Goal: Download file/media

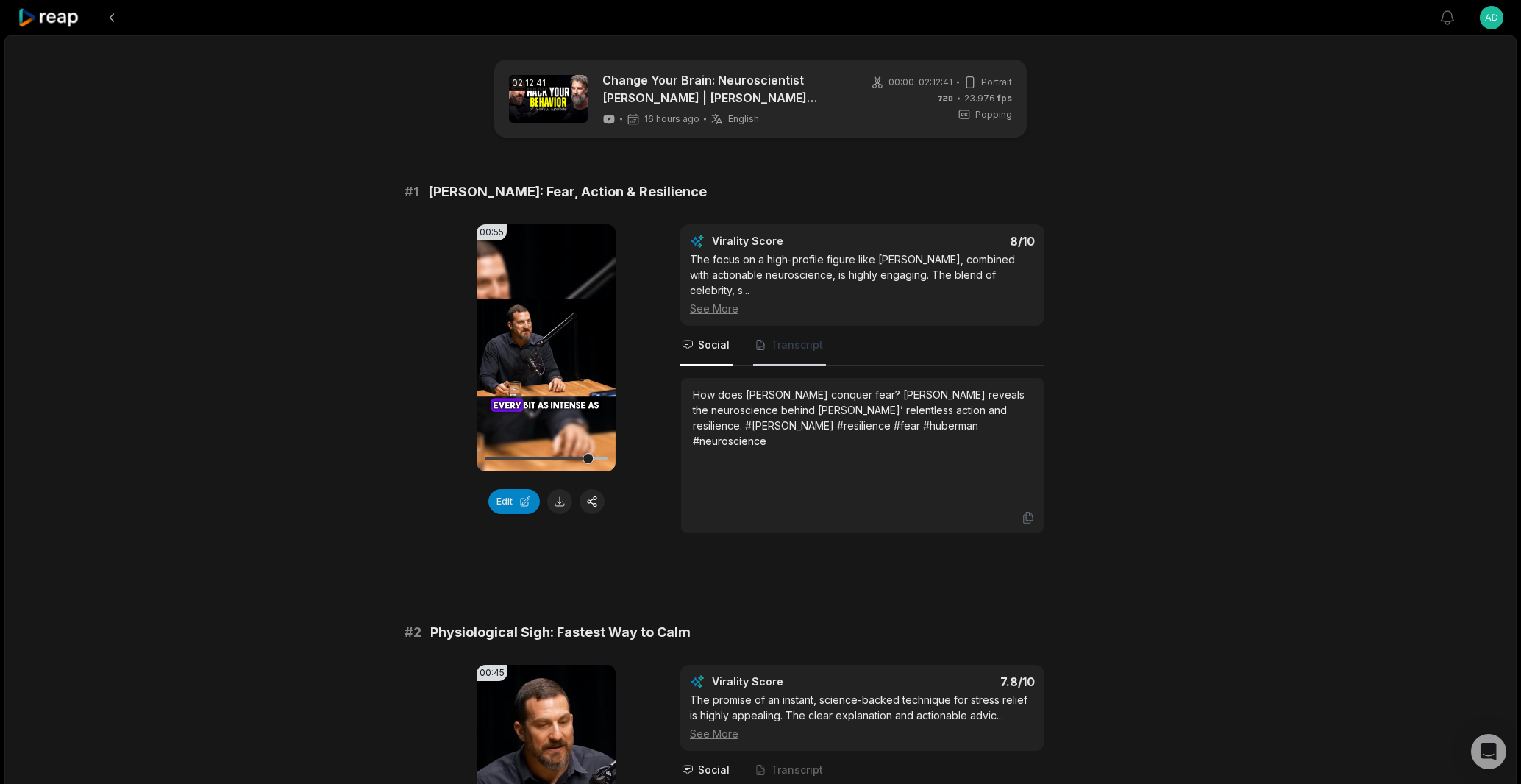
click at [759, 337] on span "Transcript" at bounding box center [789, 345] width 72 height 39
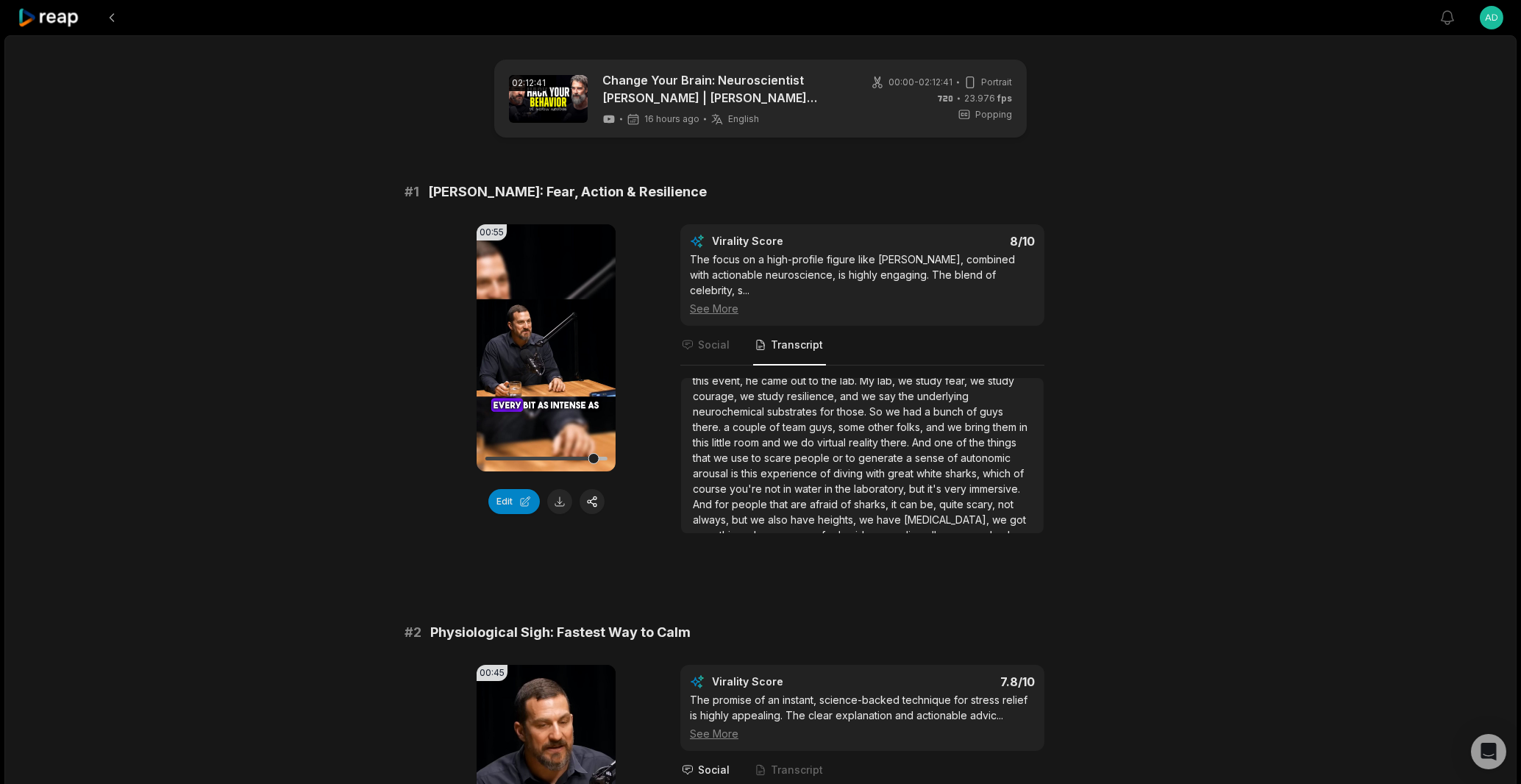
scroll to position [101, 0]
click at [711, 347] on span "Social" at bounding box center [713, 345] width 31 height 14
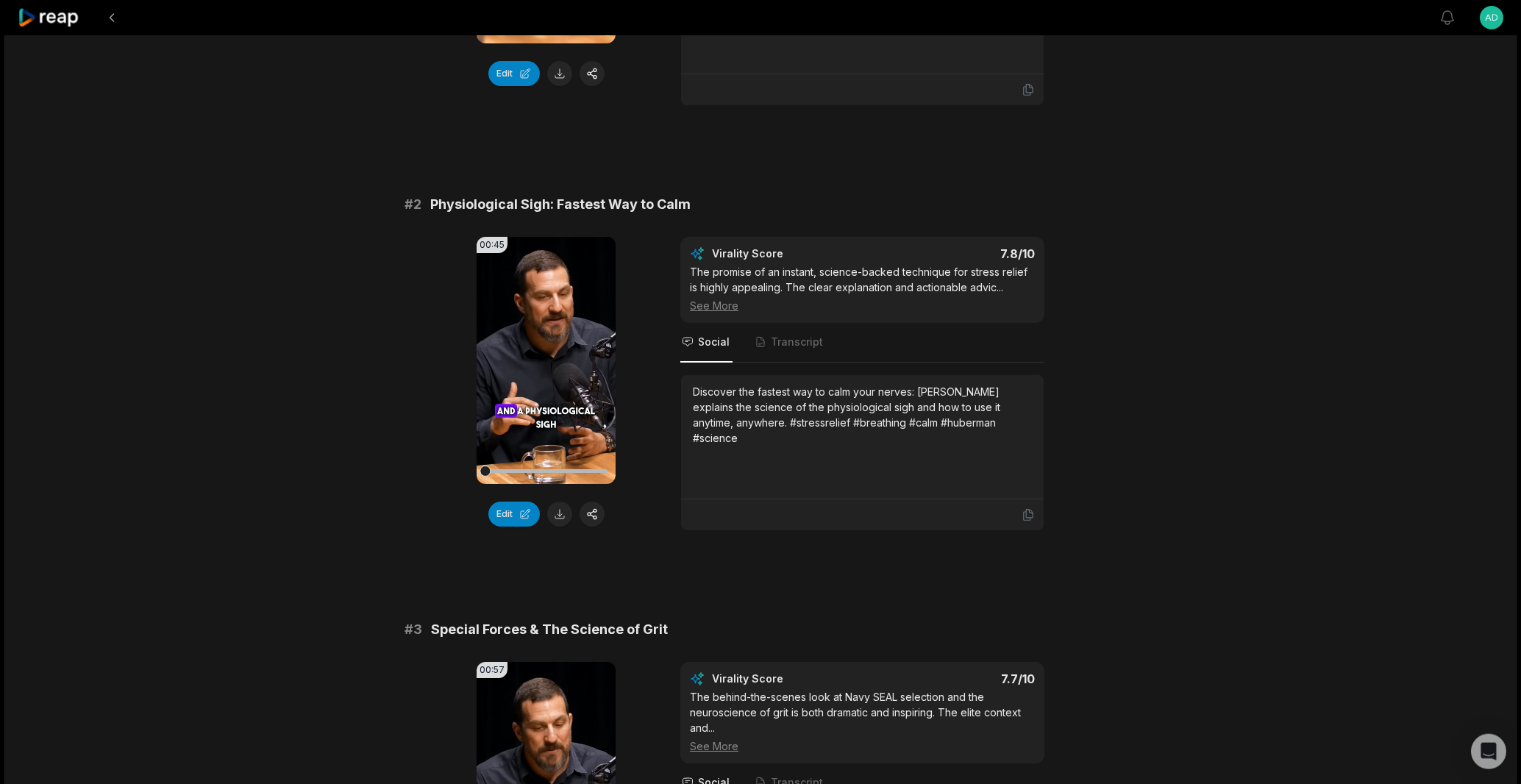
scroll to position [438, 0]
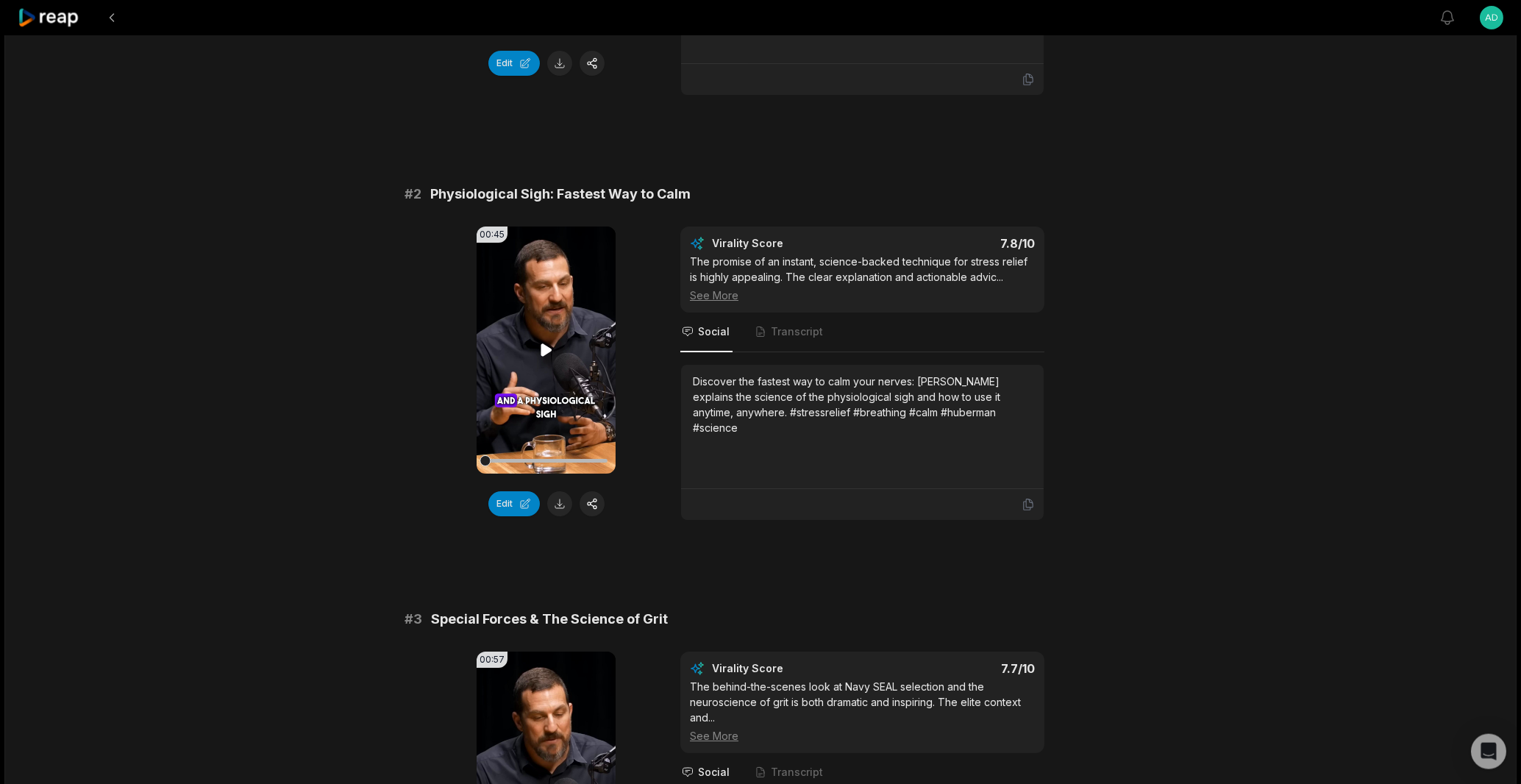
click at [542, 350] on icon at bounding box center [546, 350] width 11 height 13
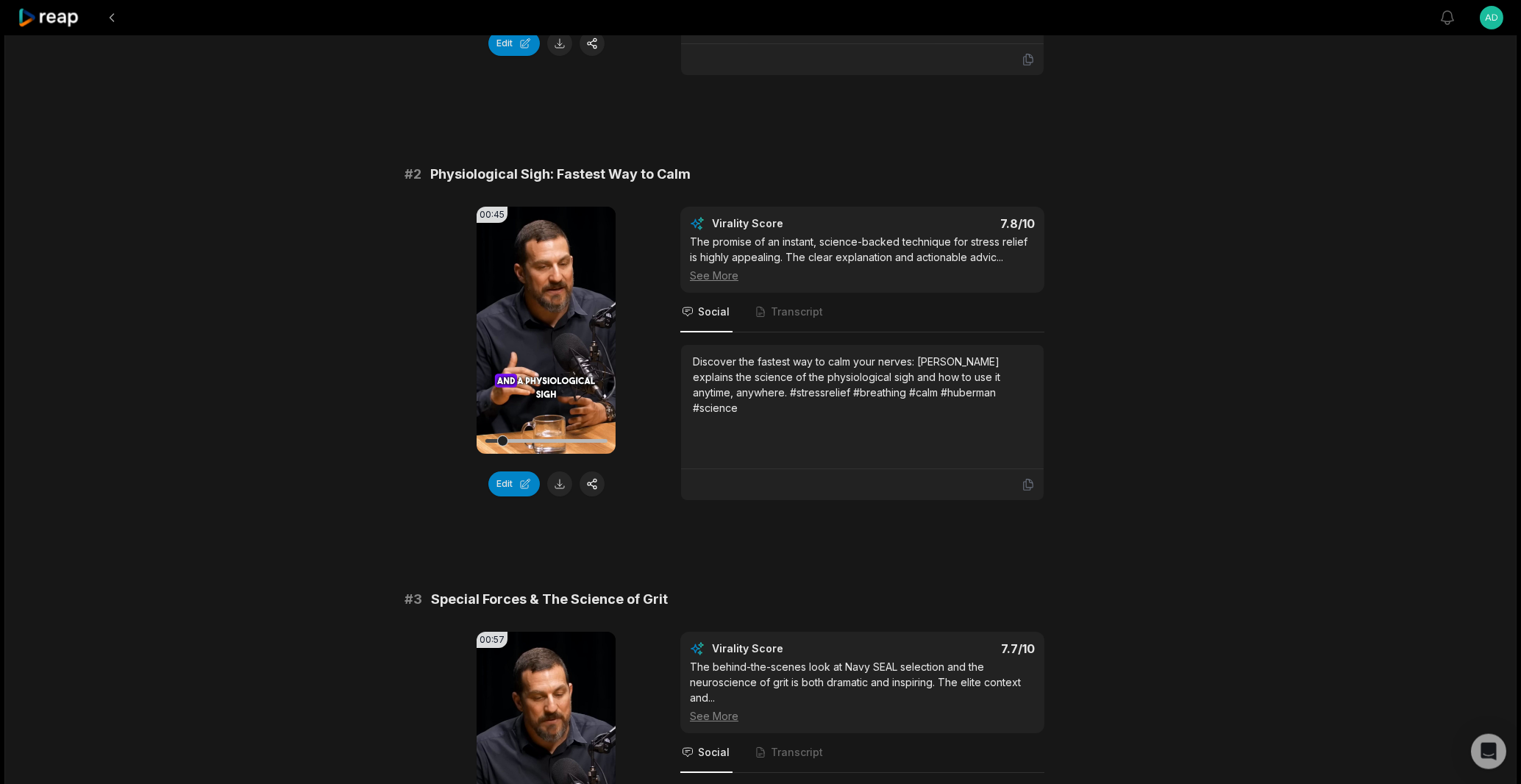
scroll to position [453, 0]
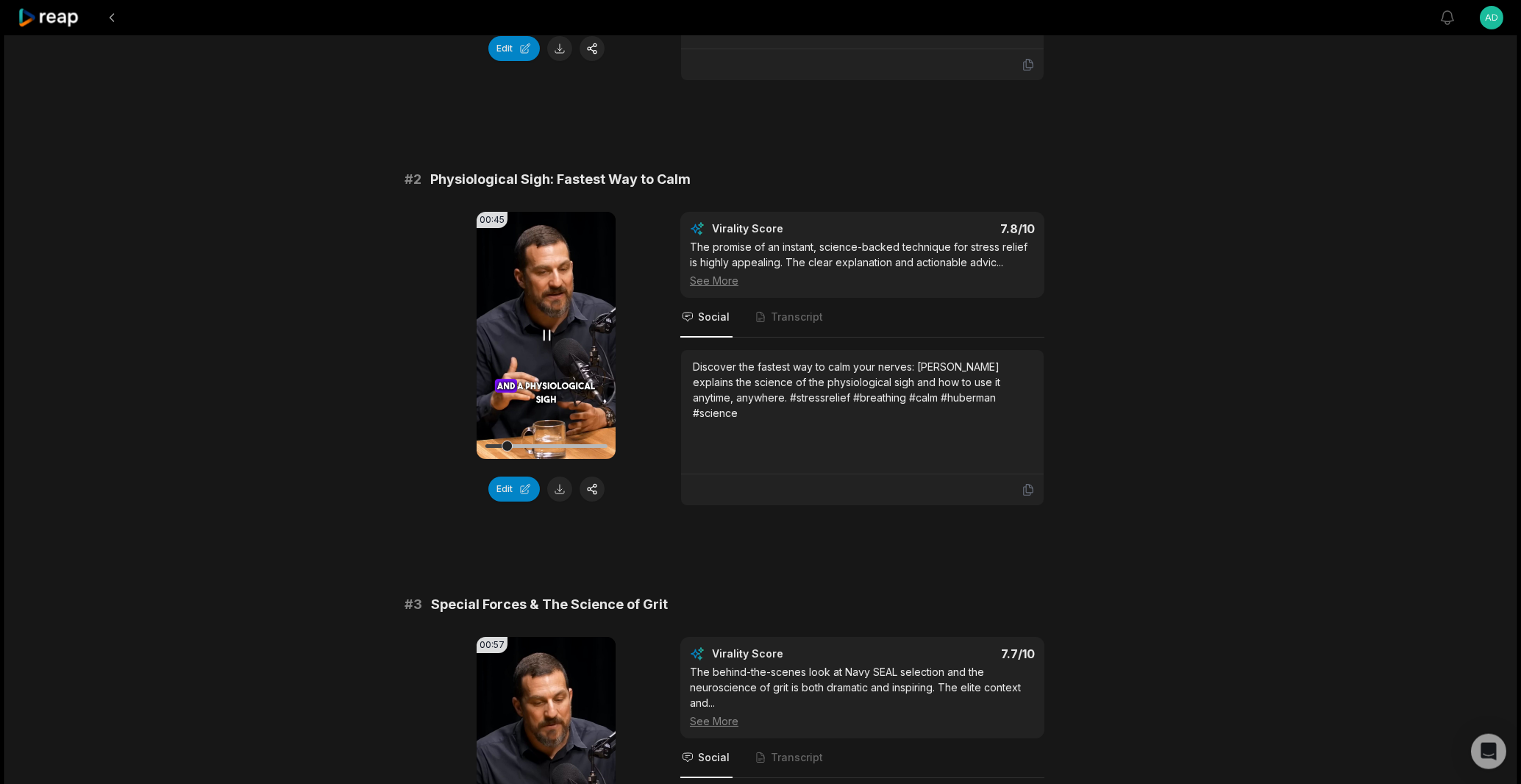
click at [547, 328] on icon at bounding box center [547, 335] width 18 height 18
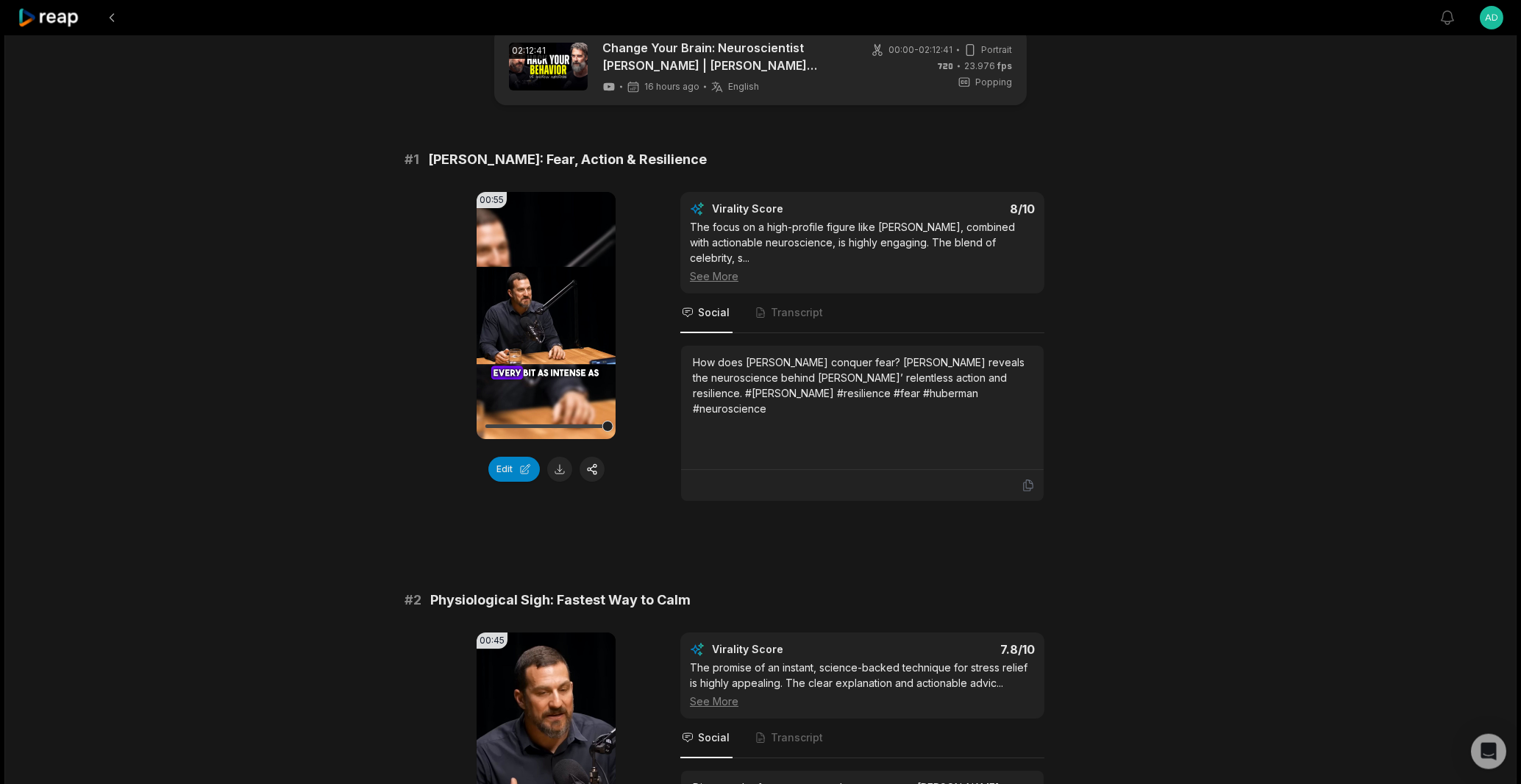
scroll to position [0, 0]
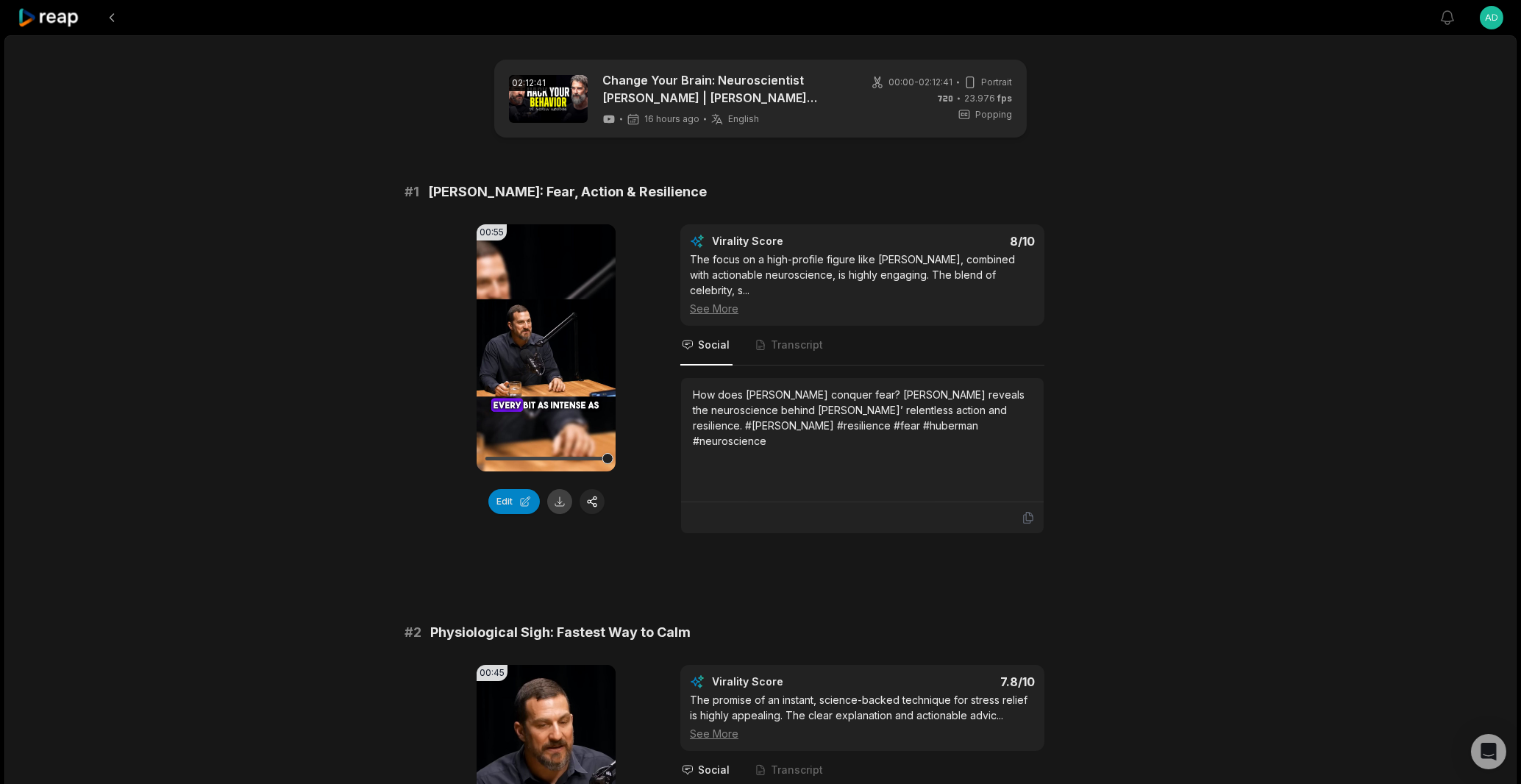
click at [553, 504] on button at bounding box center [559, 501] width 25 height 25
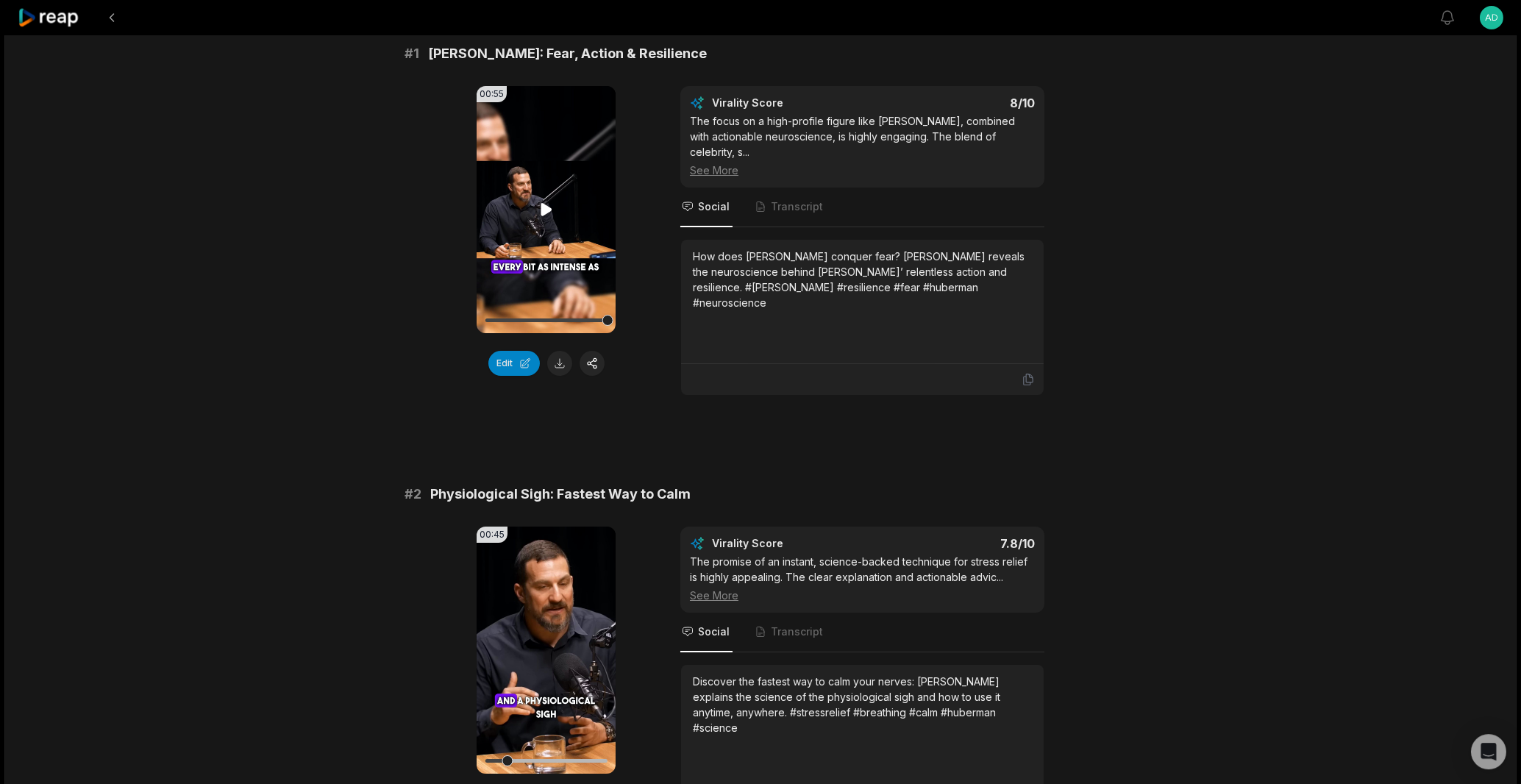
scroll to position [209, 0]
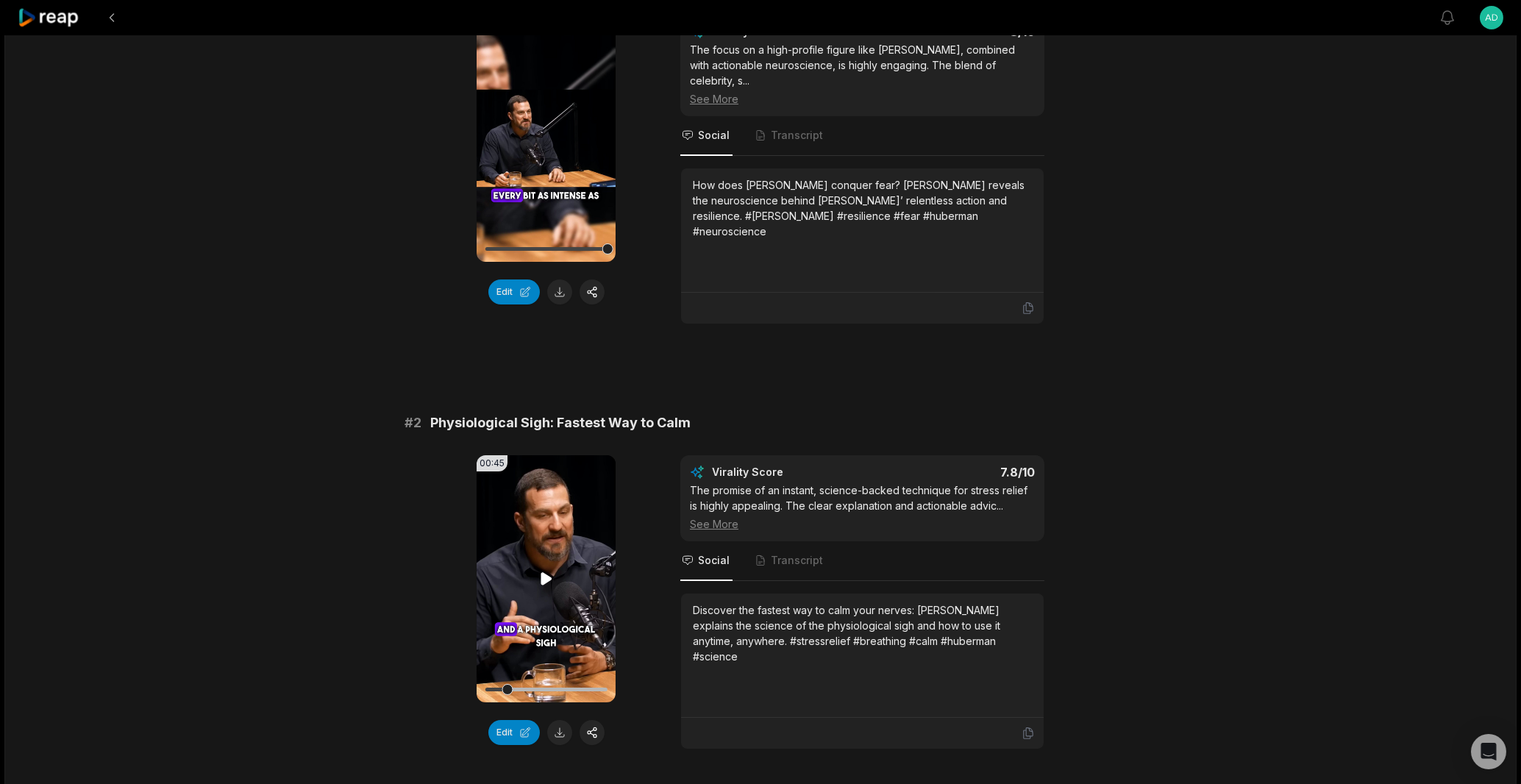
click at [548, 581] on icon at bounding box center [547, 579] width 18 height 18
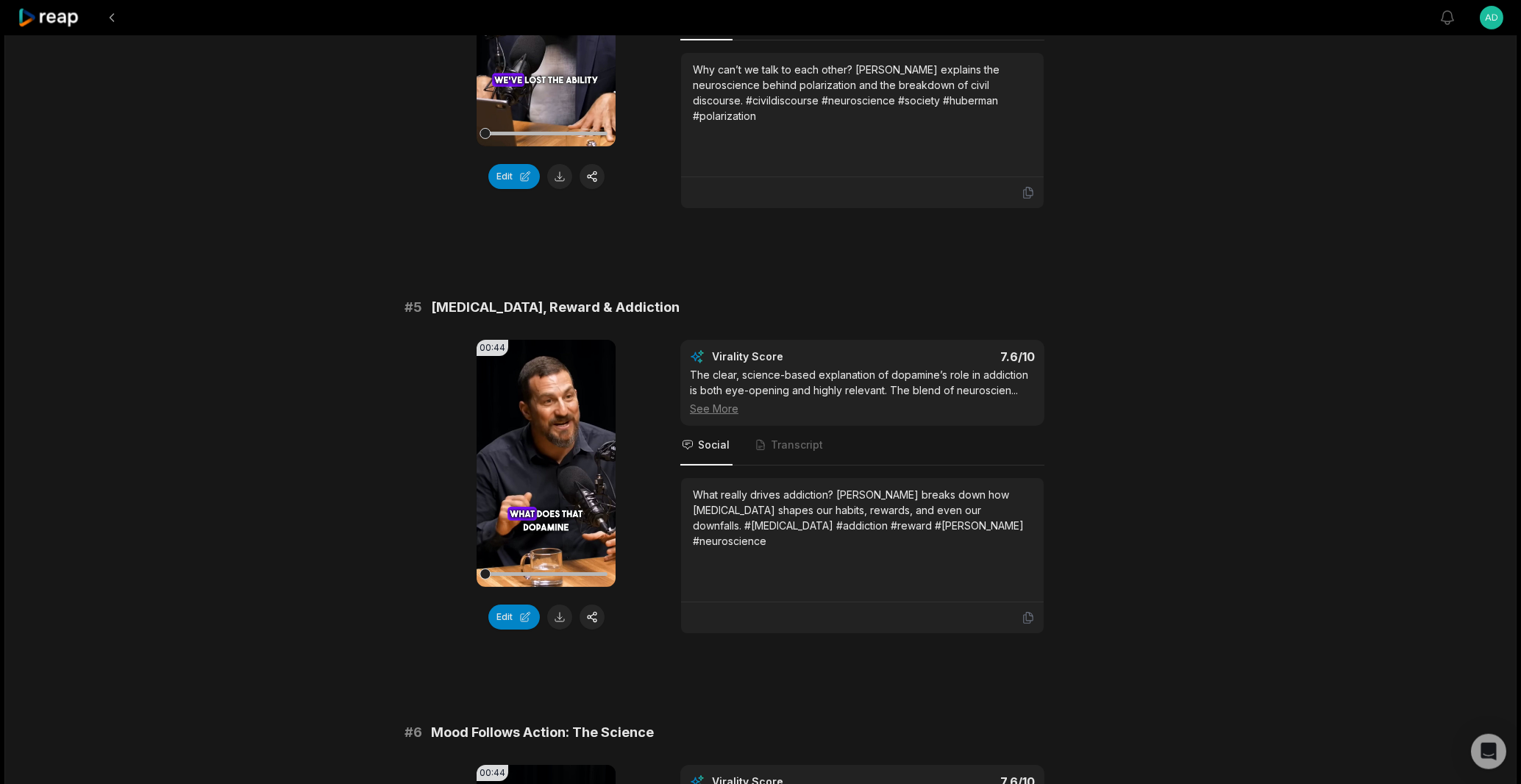
scroll to position [1714, 0]
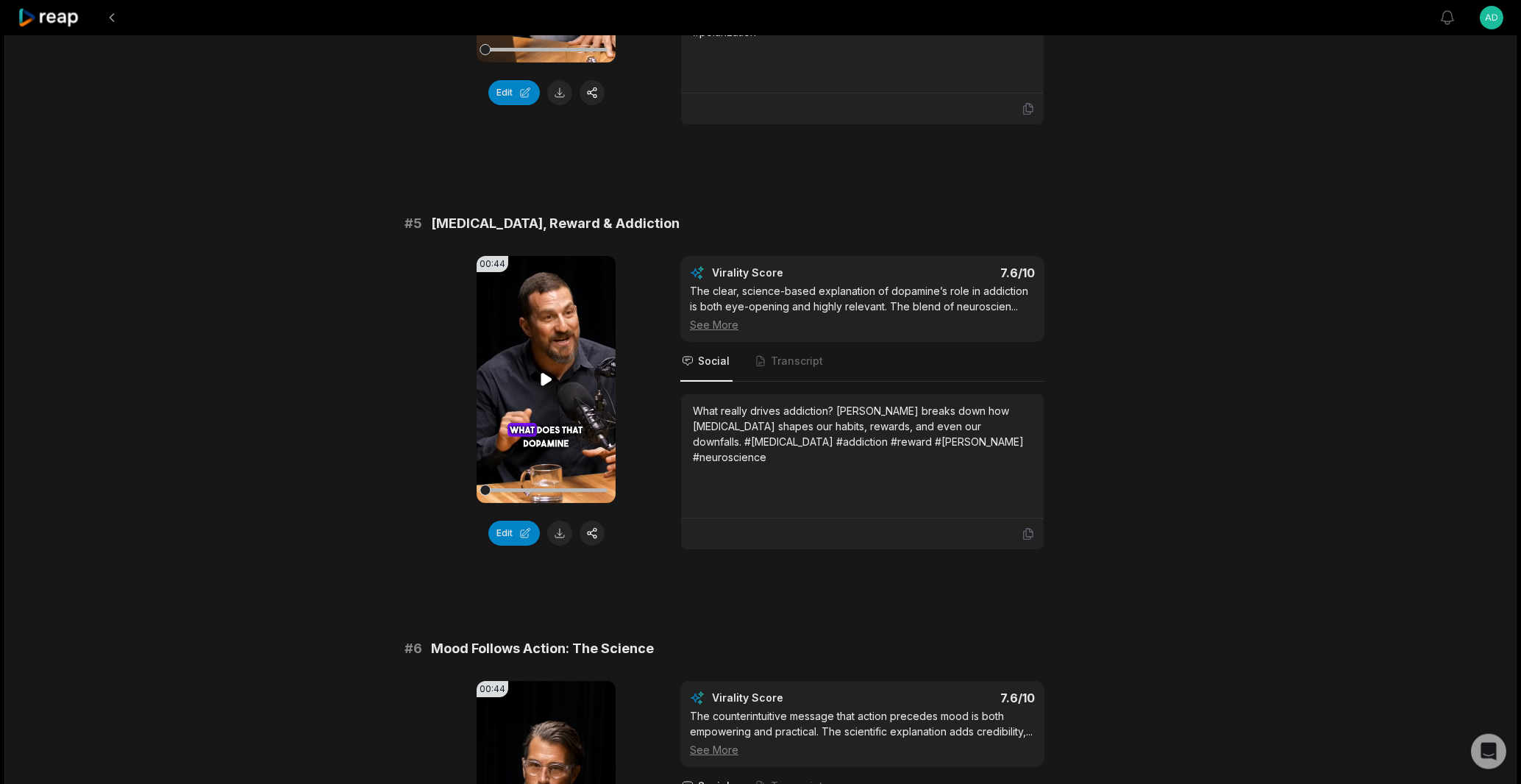
click at [539, 371] on icon at bounding box center [547, 379] width 18 height 18
click at [553, 538] on button at bounding box center [559, 533] width 25 height 25
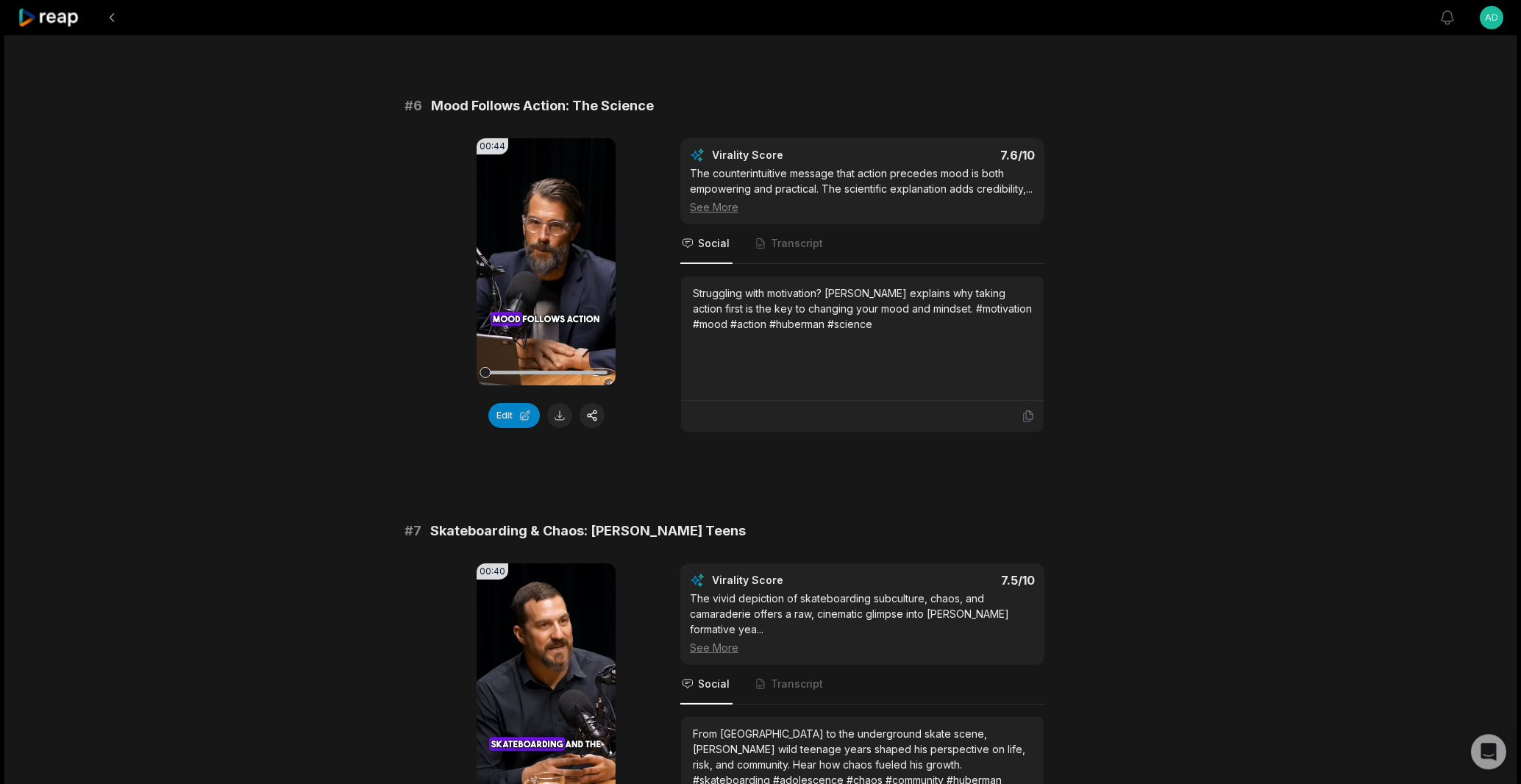
scroll to position [2296, 0]
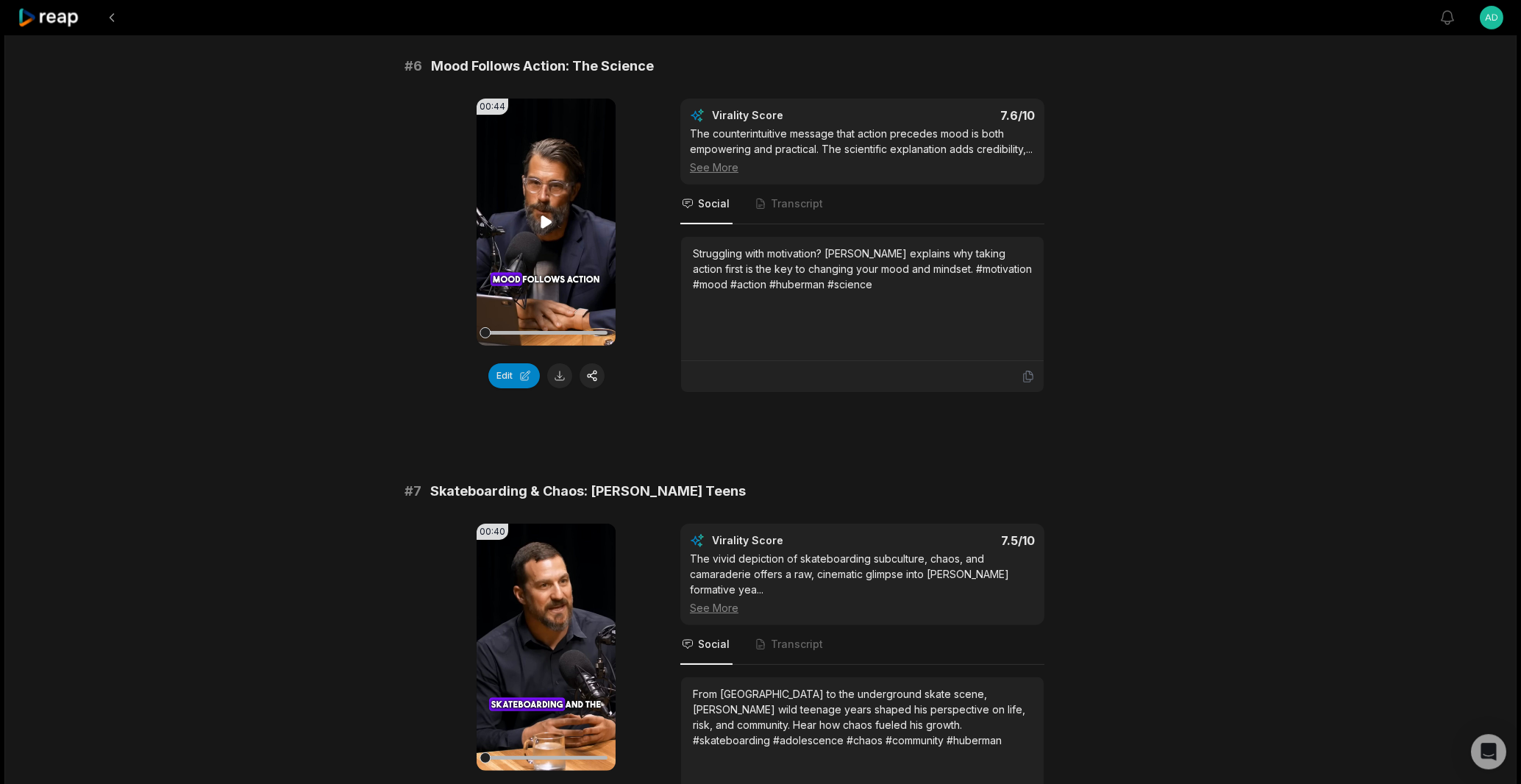
click at [542, 221] on icon at bounding box center [546, 222] width 11 height 13
click at [542, 225] on icon at bounding box center [547, 222] width 18 height 18
click at [558, 382] on button at bounding box center [559, 375] width 25 height 25
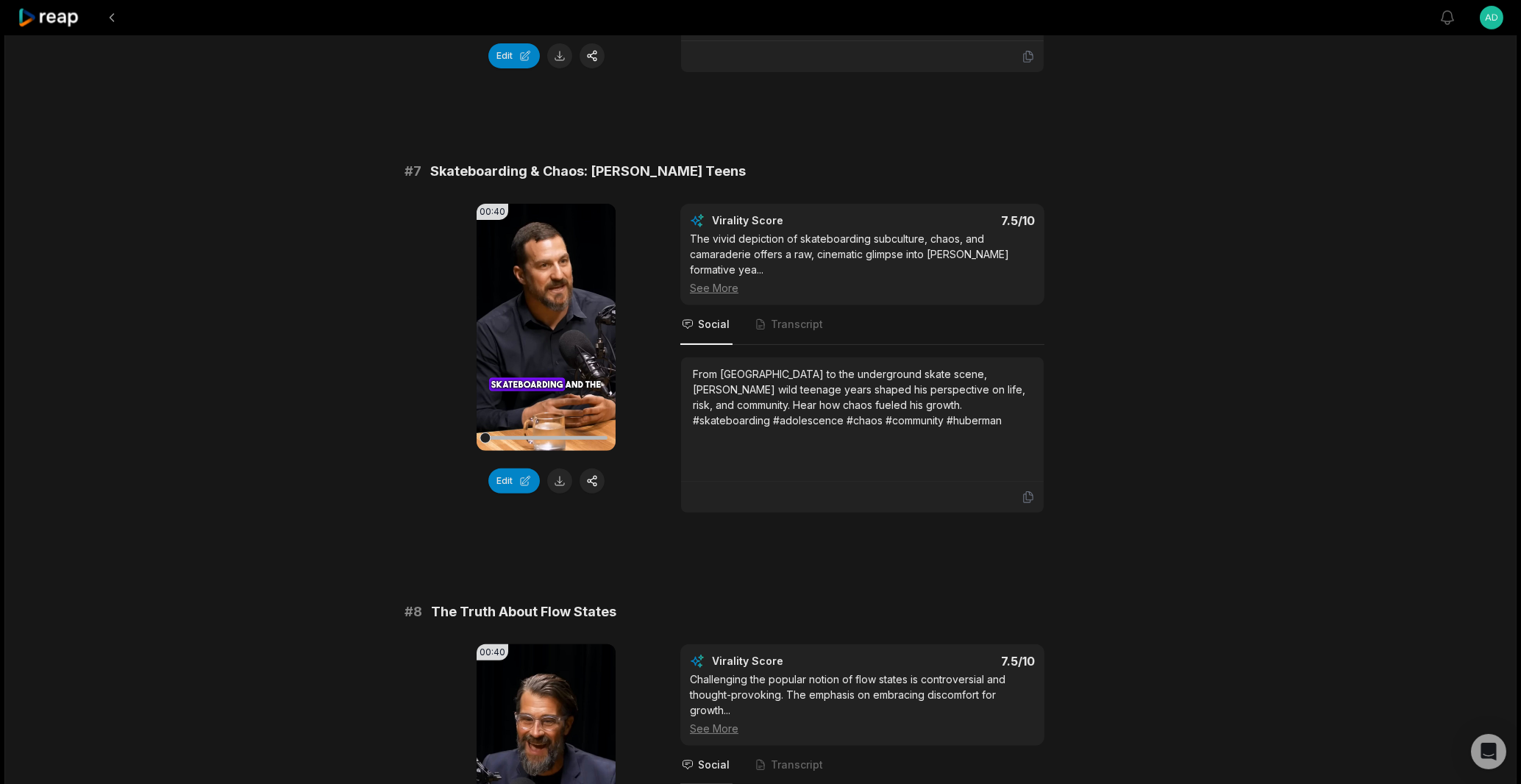
scroll to position [2681, 0]
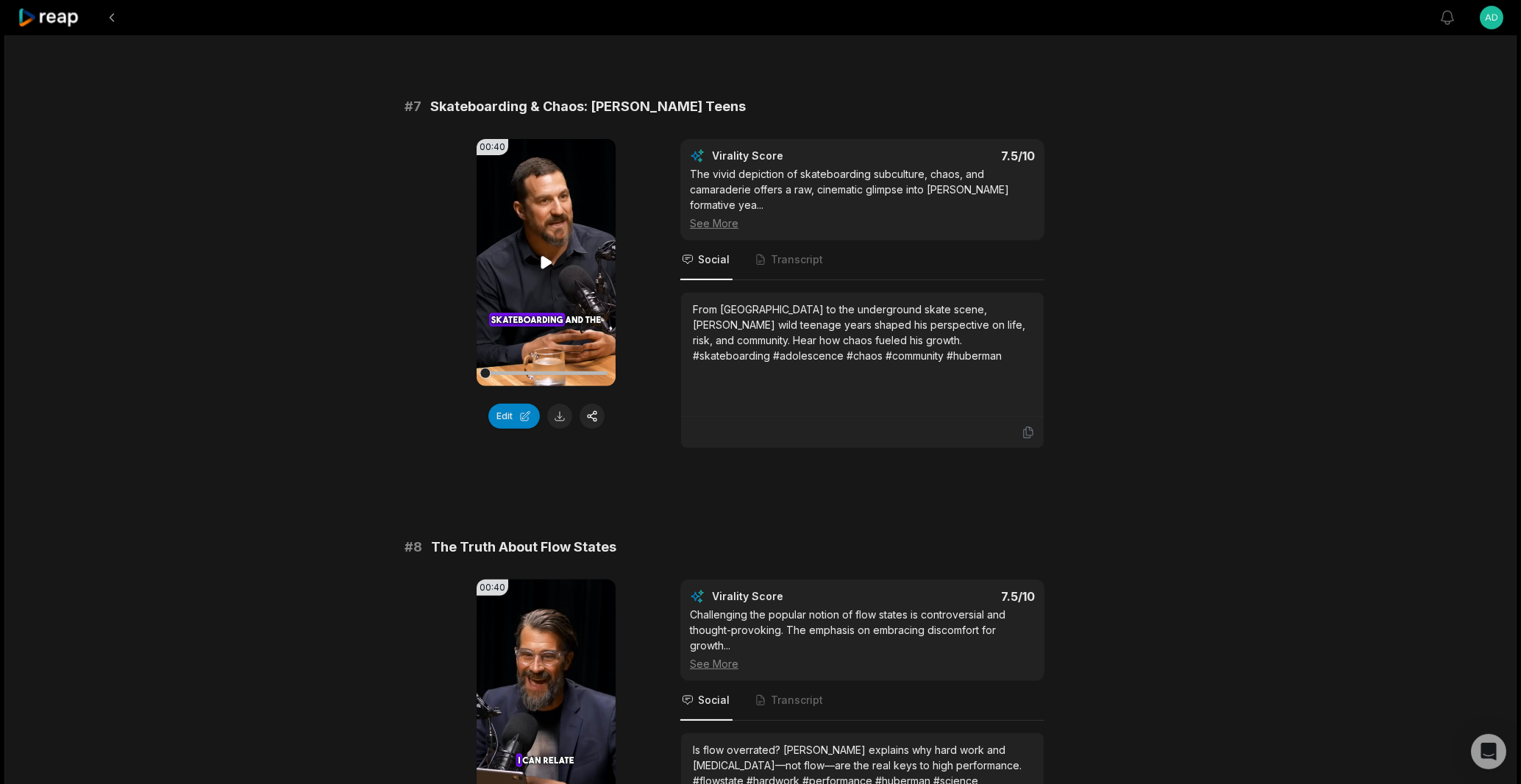
click at [548, 271] on icon at bounding box center [547, 262] width 18 height 18
click at [541, 271] on icon at bounding box center [547, 262] width 18 height 18
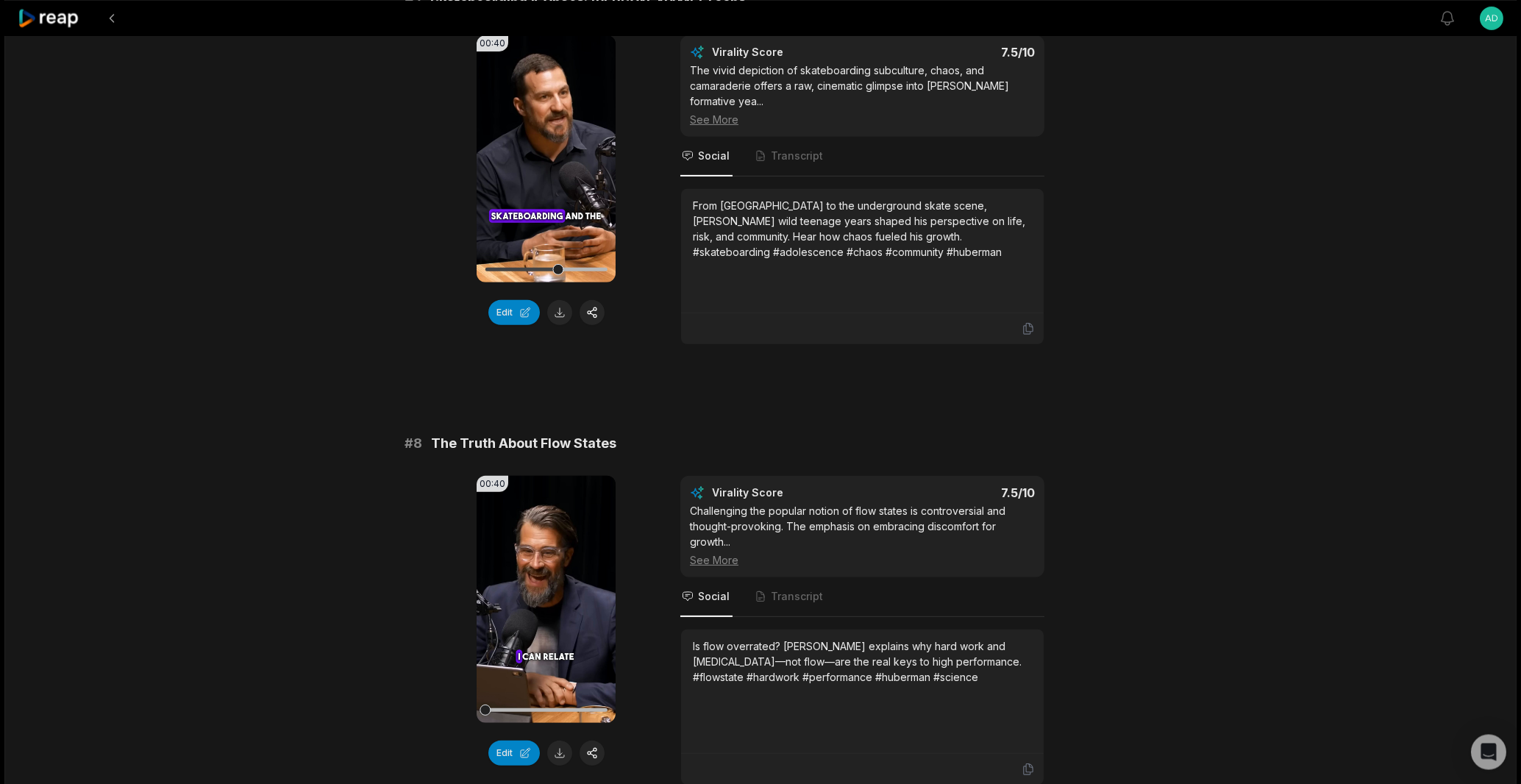
scroll to position [2890, 0]
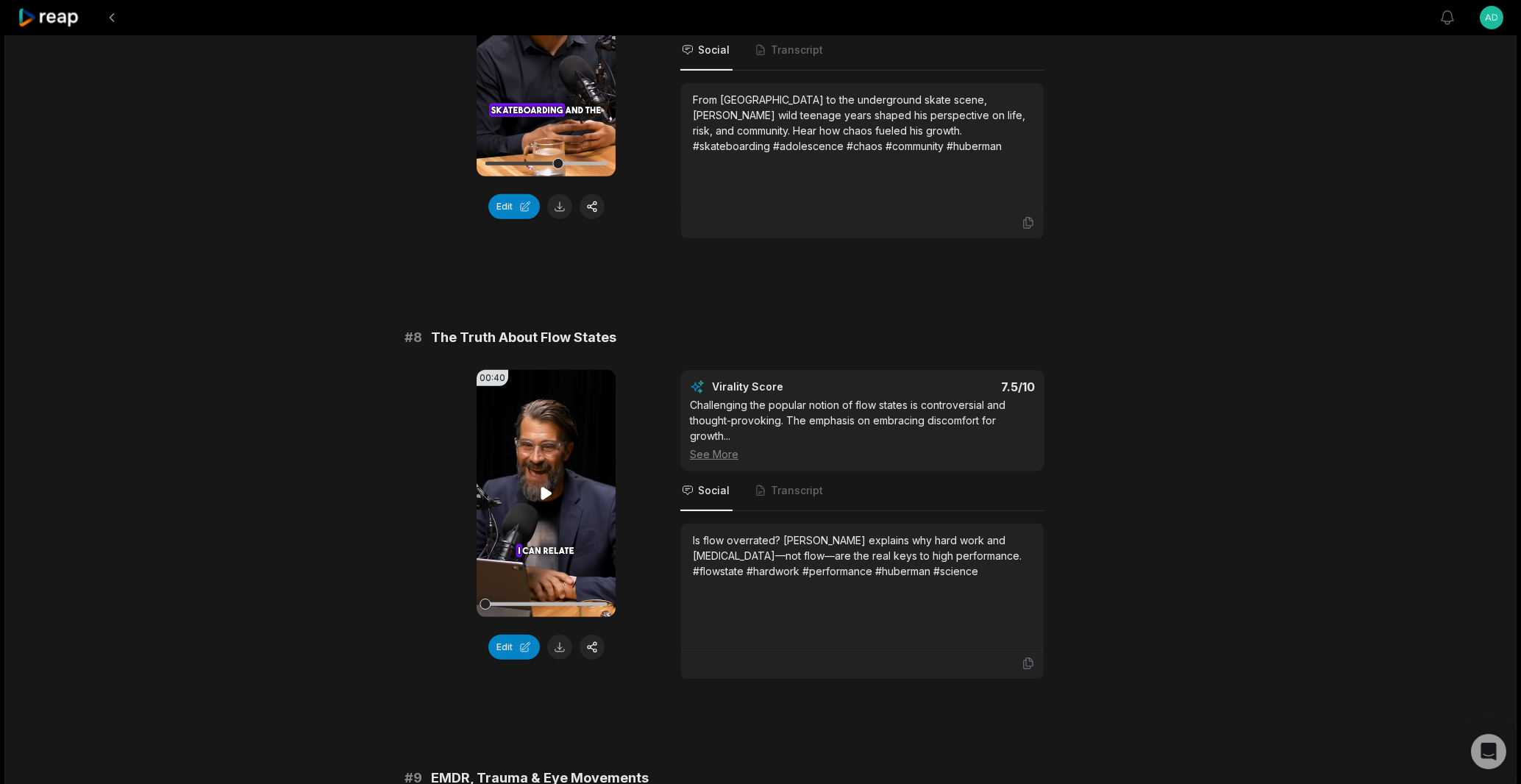
click at [548, 499] on icon at bounding box center [546, 493] width 11 height 13
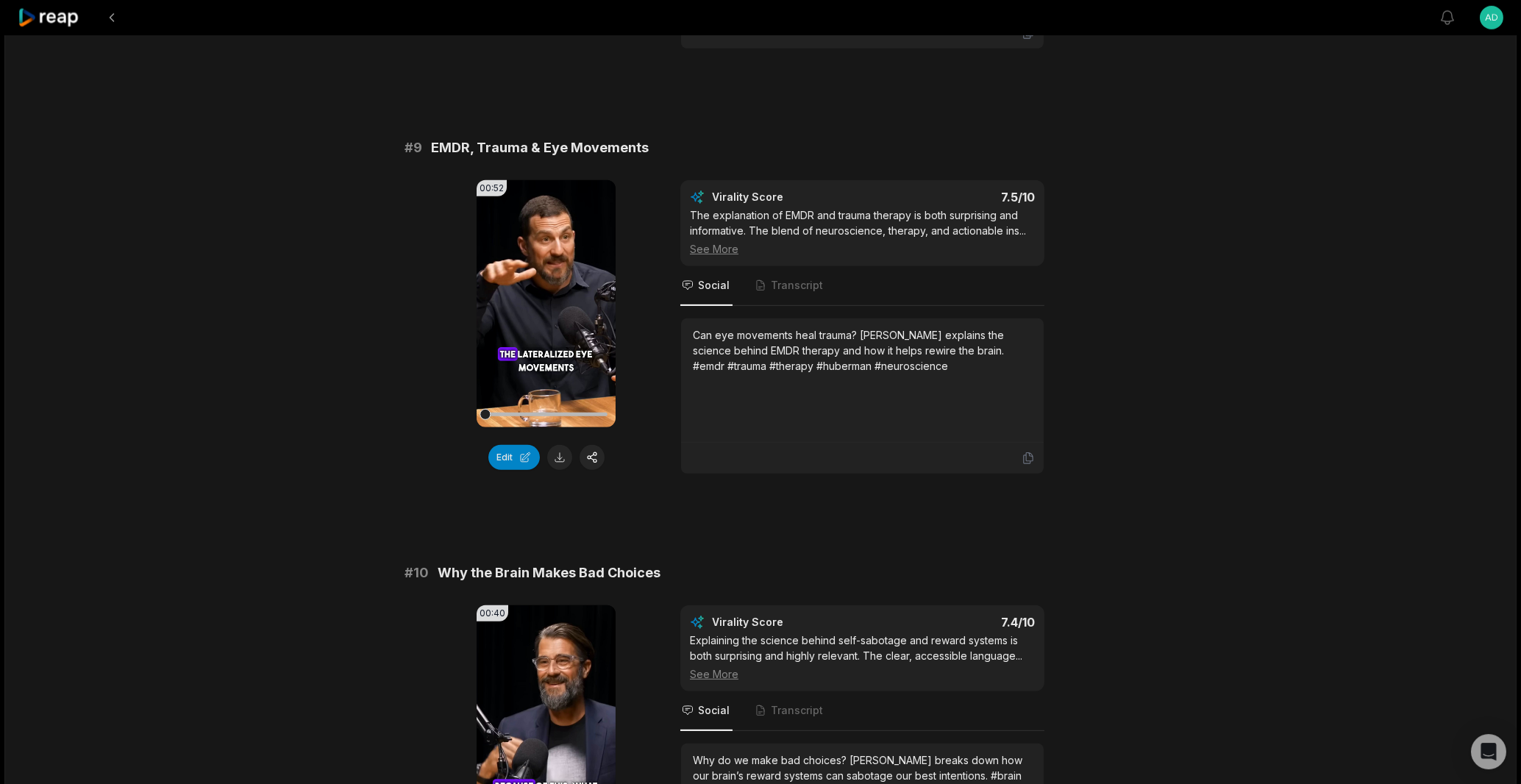
scroll to position [3522, 0]
click at [545, 309] on icon at bounding box center [546, 303] width 11 height 13
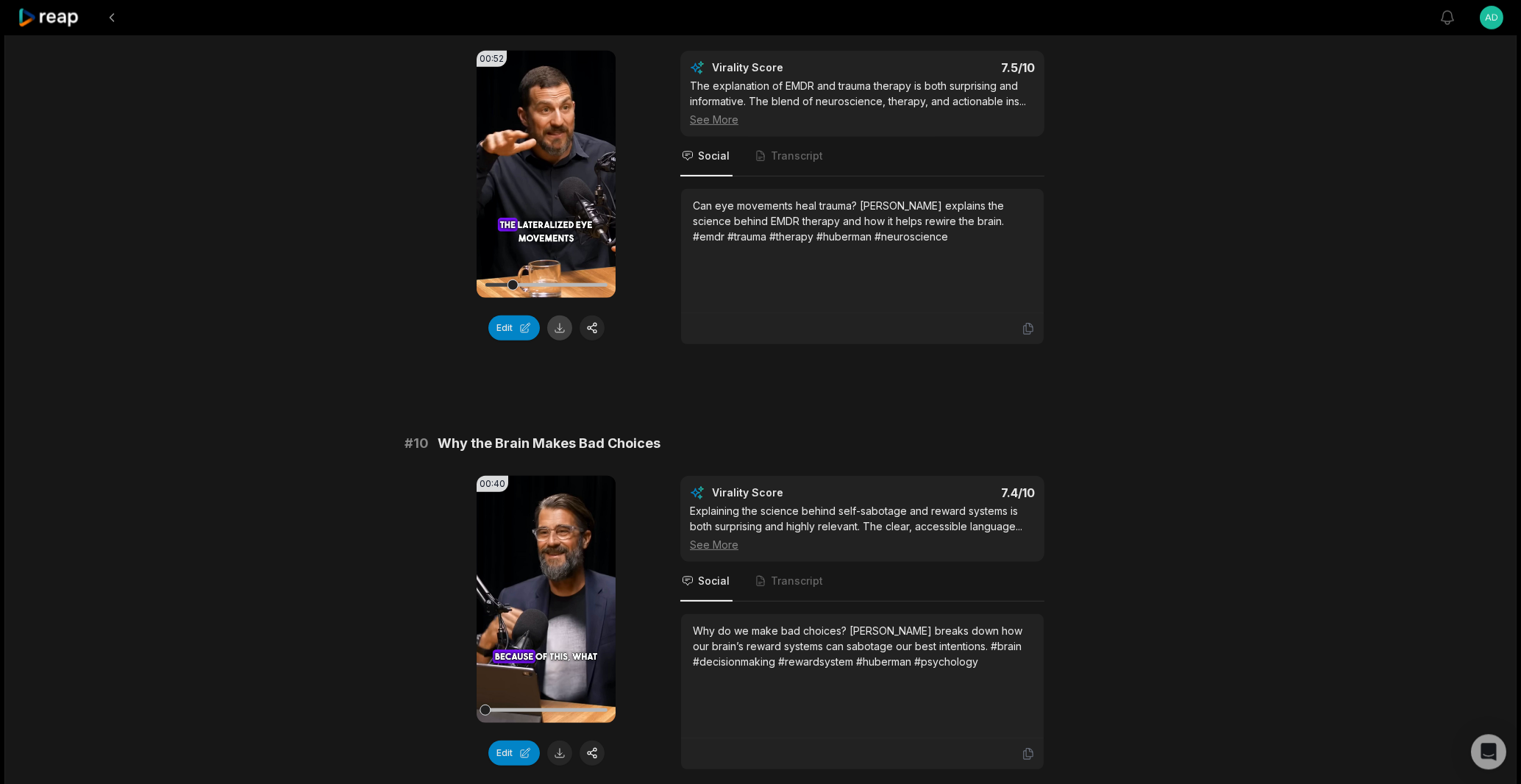
scroll to position [3732, 0]
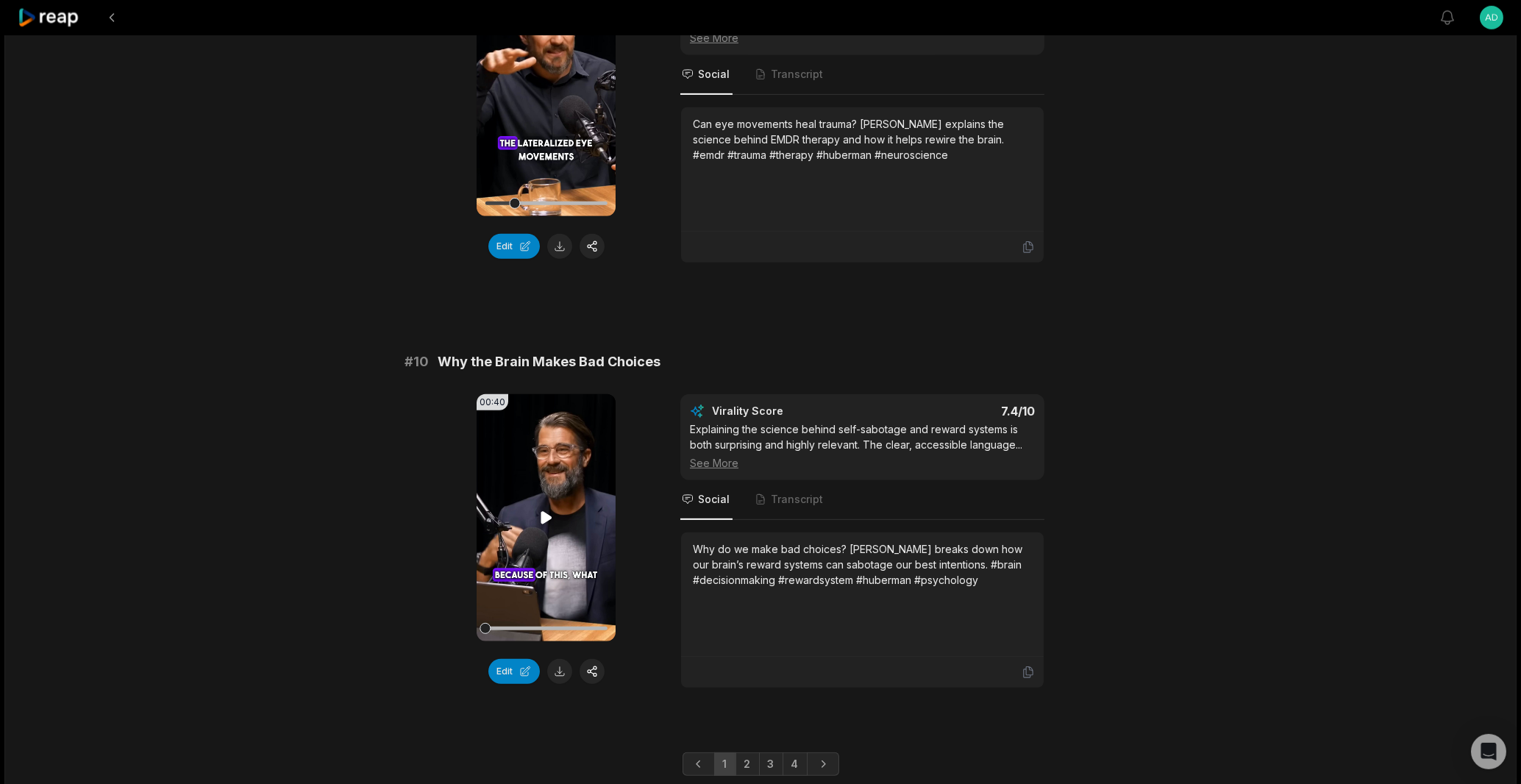
click at [551, 526] on icon at bounding box center [547, 518] width 18 height 18
click at [556, 681] on button at bounding box center [559, 671] width 25 height 25
click at [541, 526] on icon at bounding box center [547, 518] width 18 height 18
